Goal: Task Accomplishment & Management: Use online tool/utility

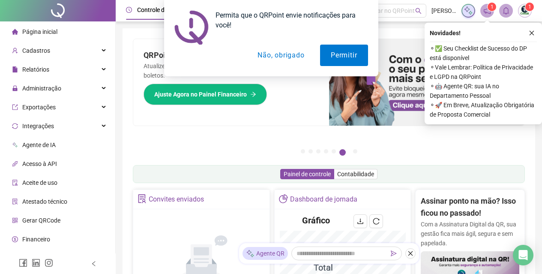
click at [283, 55] on button "Não, obrigado" at bounding box center [281, 55] width 68 height 21
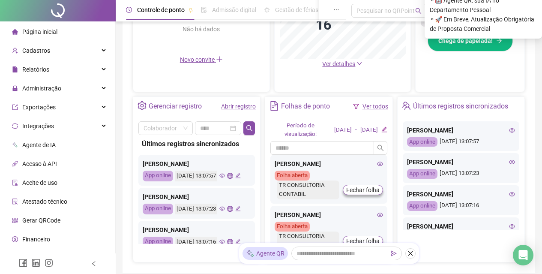
scroll to position [313, 0]
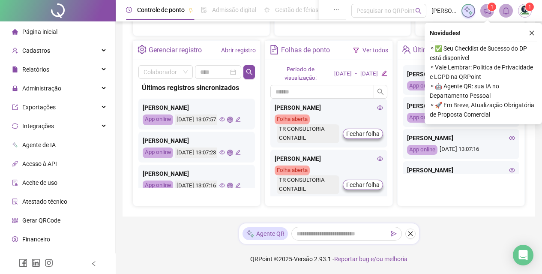
click at [533, 27] on div "Novidades ! ⚬ ✅ Seu Checklist de Sucesso do DP está disponível ⚬ Vale Lembrar: …" at bounding box center [483, 74] width 117 height 102
click at [532, 35] on icon "close" at bounding box center [532, 33] width 6 height 6
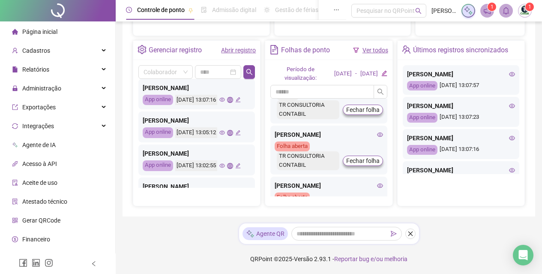
scroll to position [0, 0]
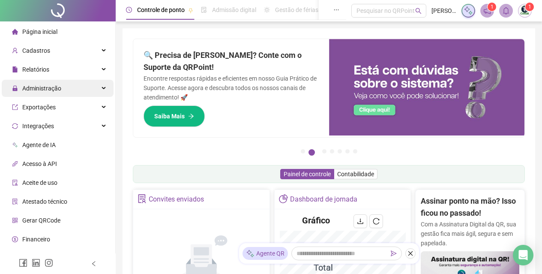
click at [82, 84] on div "Administração" at bounding box center [58, 88] width 112 height 17
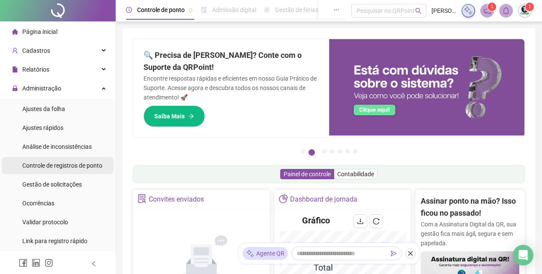
click at [86, 168] on span "Controle de registros de ponto" at bounding box center [62, 165] width 80 height 7
